Goal: Information Seeking & Learning: Learn about a topic

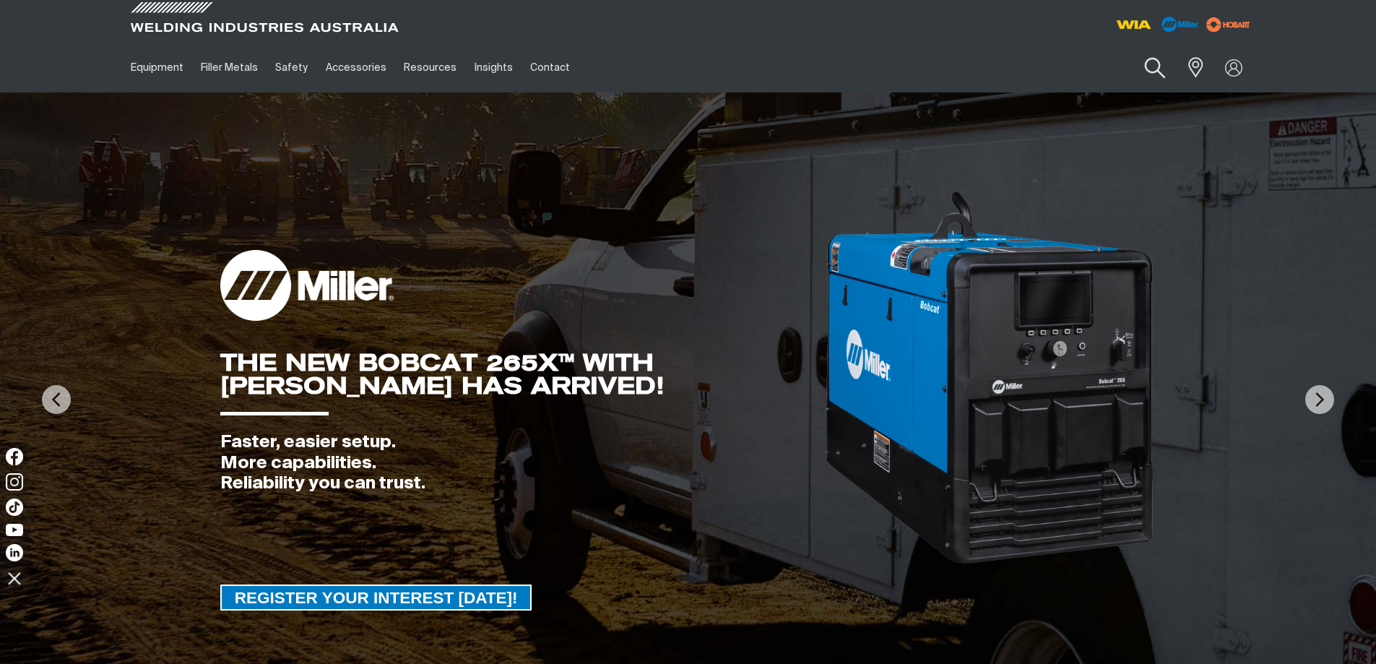
click at [1149, 68] on button "Search products" at bounding box center [1155, 68] width 59 height 41
click at [1024, 66] on input "Search" at bounding box center [1067, 67] width 223 height 33
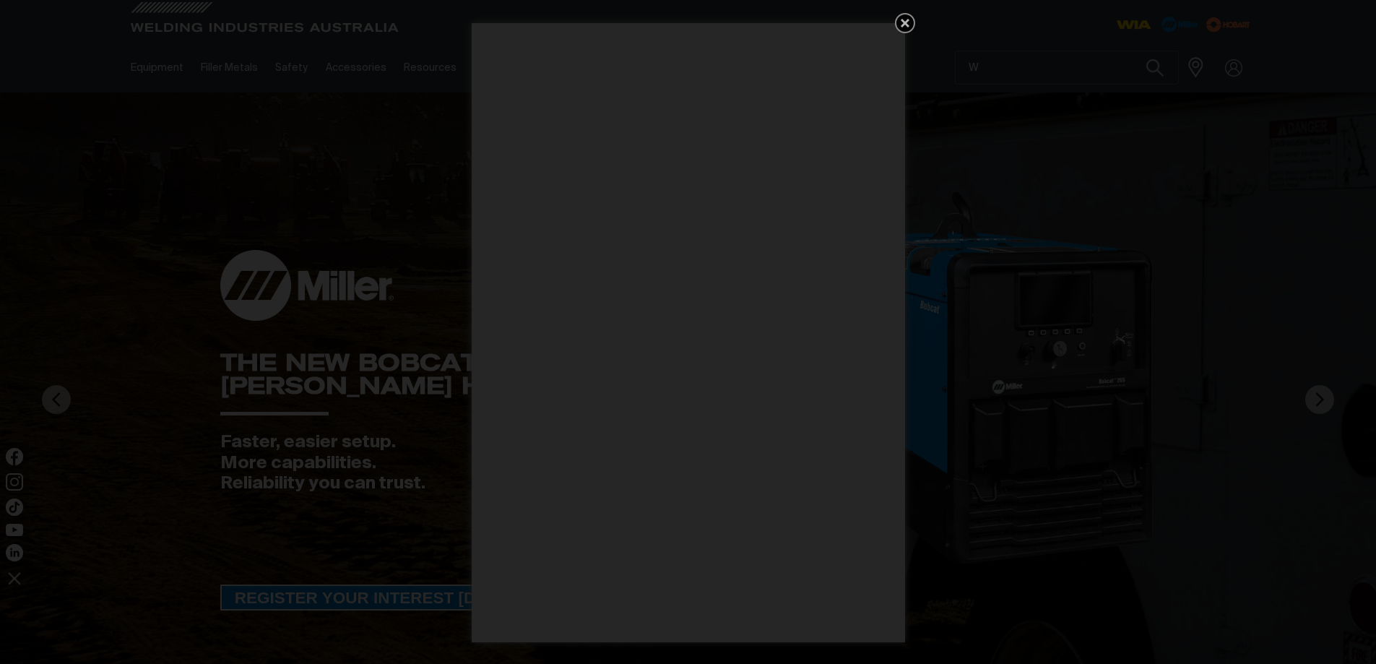
click at [904, 22] on icon "Get 5 WIA Welding Guides Free!" at bounding box center [905, 23] width 9 height 9
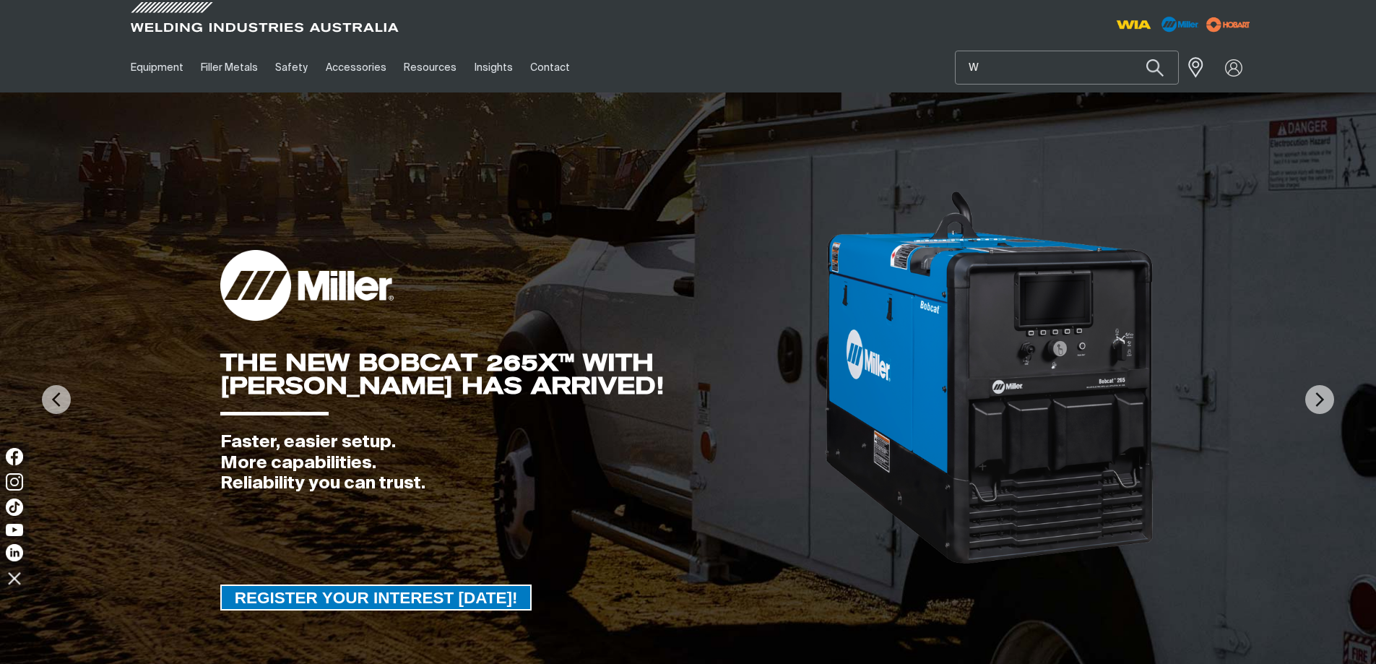
click at [1004, 72] on input "W" at bounding box center [1067, 67] width 223 height 33
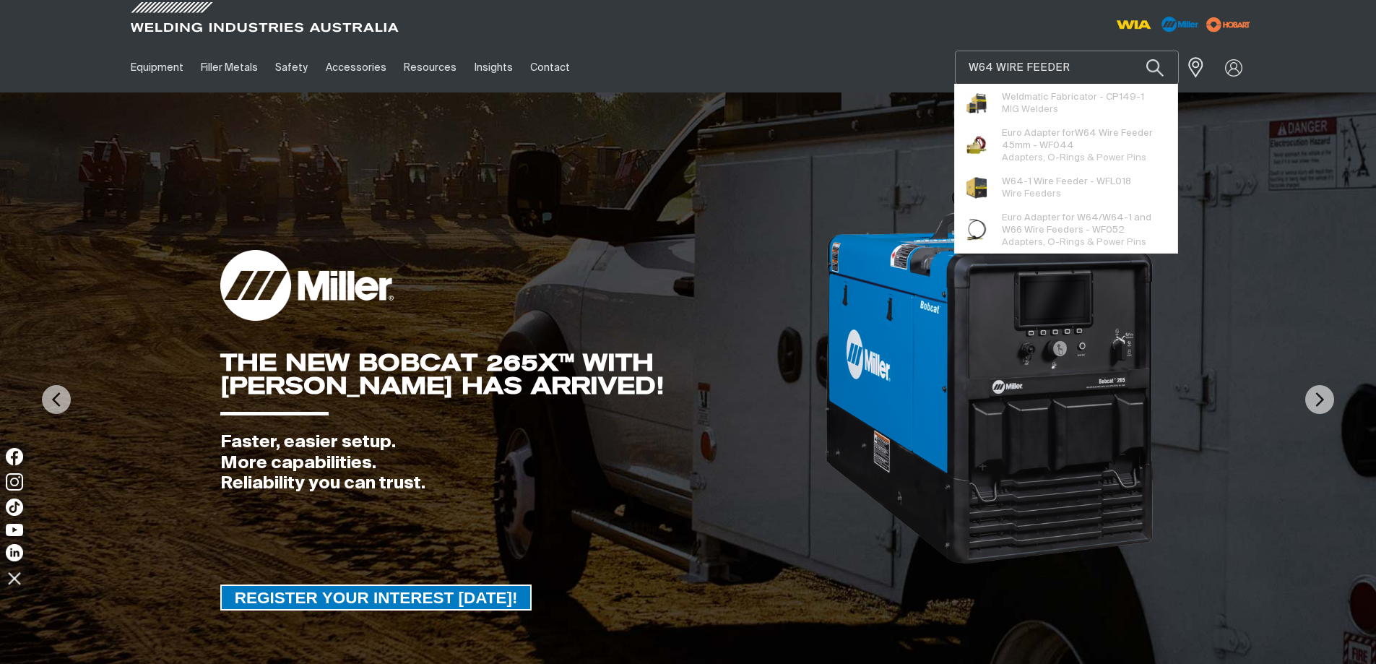
type input "W64 WIRE FEEDER"
click at [1131, 51] on button "Search products" at bounding box center [1155, 68] width 49 height 34
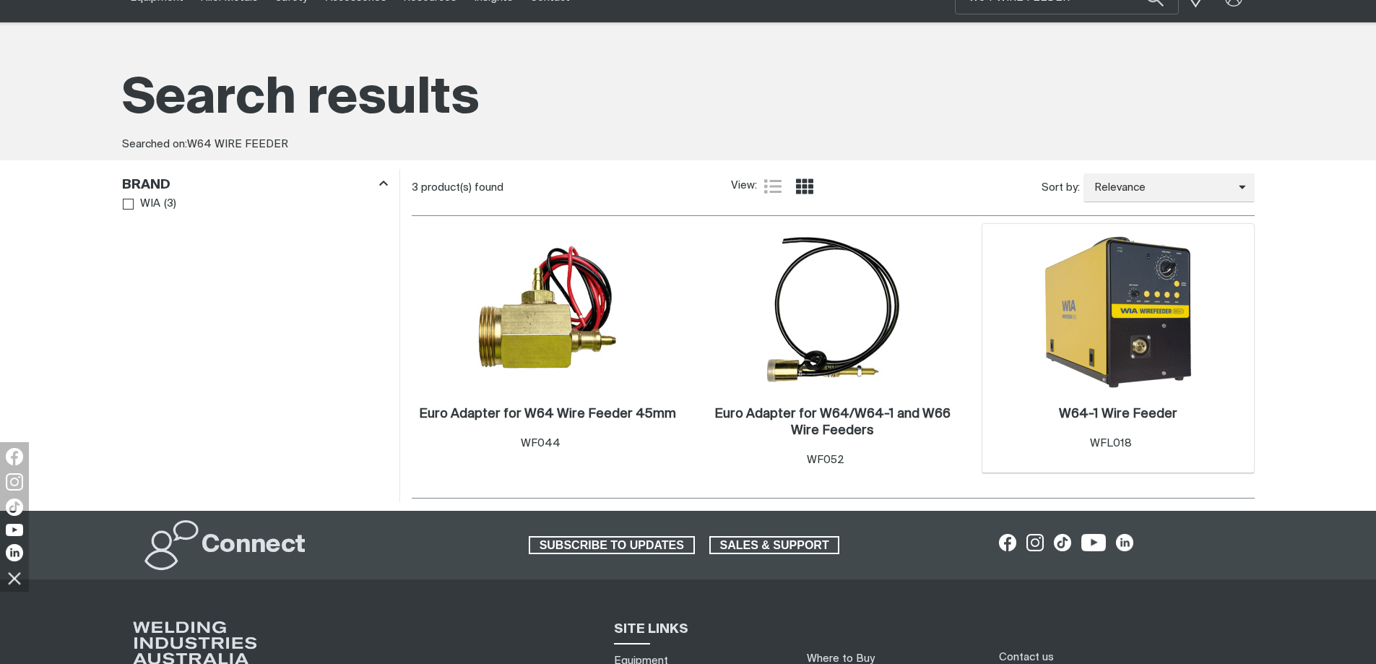
scroll to position [72, 0]
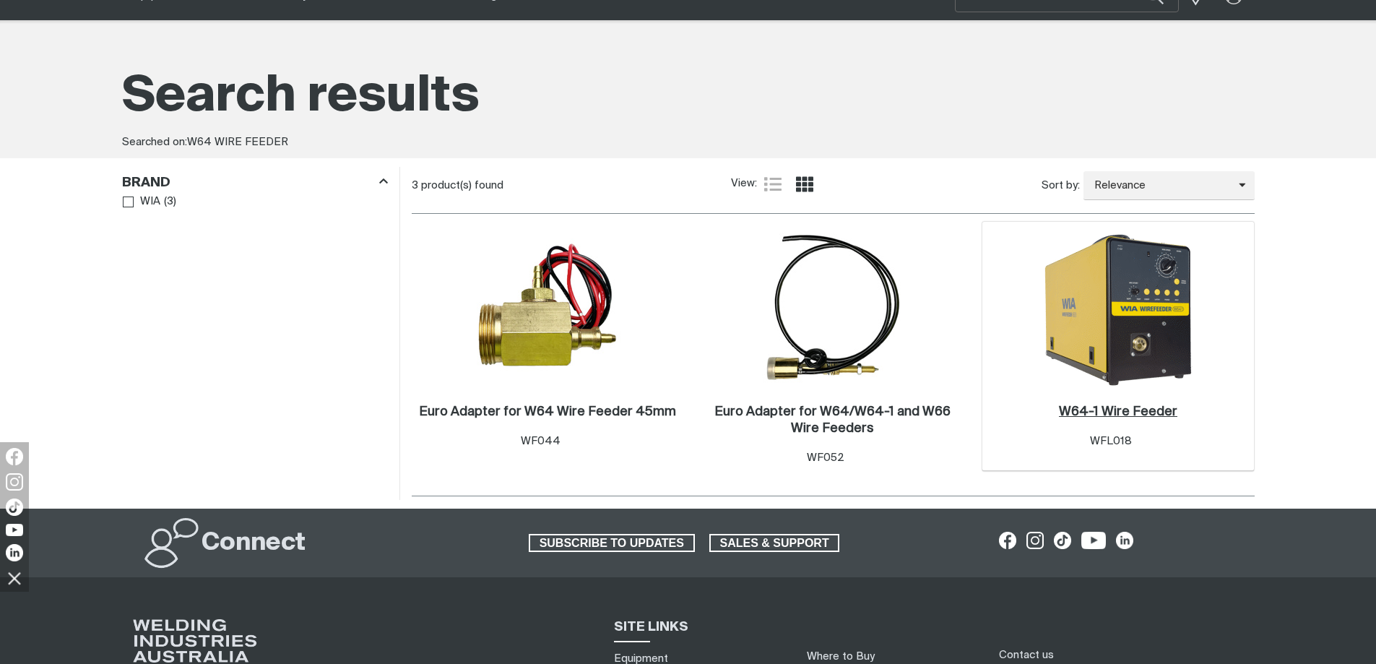
click at [1127, 412] on h2 "W64-1 Wire Feeder ." at bounding box center [1118, 411] width 118 height 13
